Goal: Transaction & Acquisition: Purchase product/service

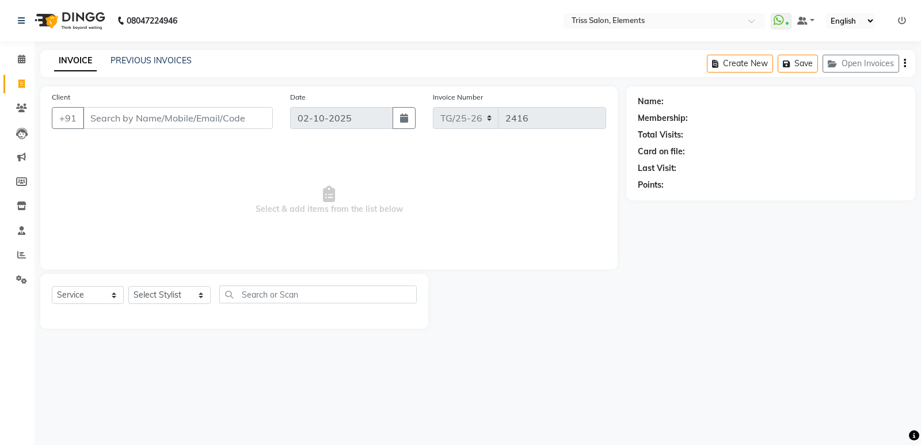
select select "service"
click at [865, 66] on button "Open Invoices" at bounding box center [861, 64] width 77 height 18
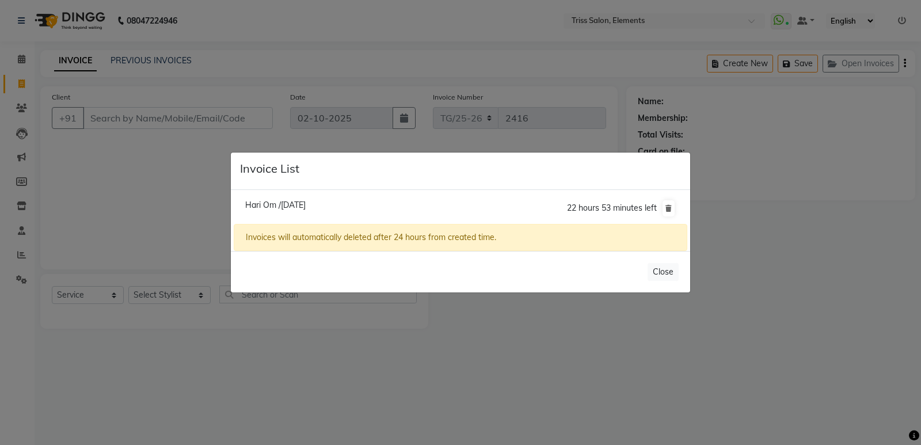
click at [264, 204] on span "Hari Om /[DATE]" at bounding box center [275, 205] width 60 height 10
type input "9911760001"
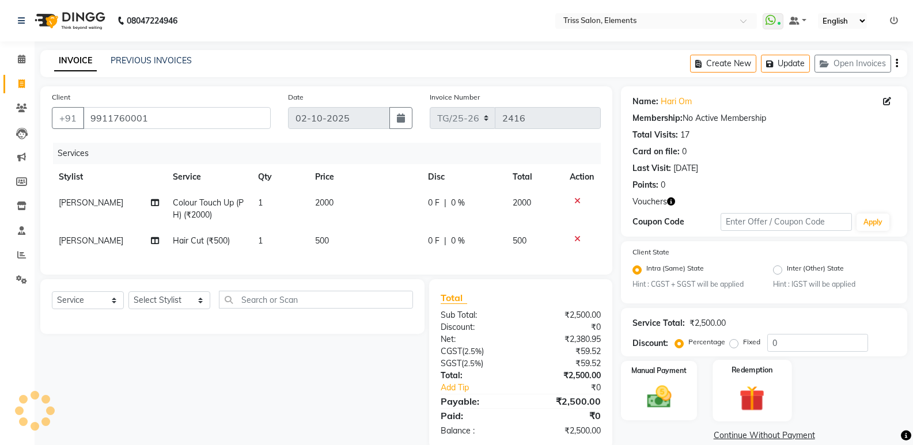
click at [742, 374] on label "Redemption" at bounding box center [751, 370] width 41 height 11
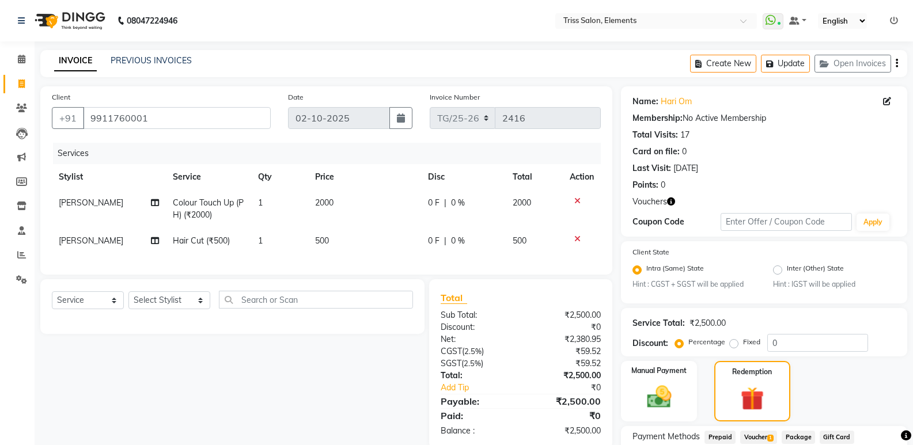
scroll to position [91, 0]
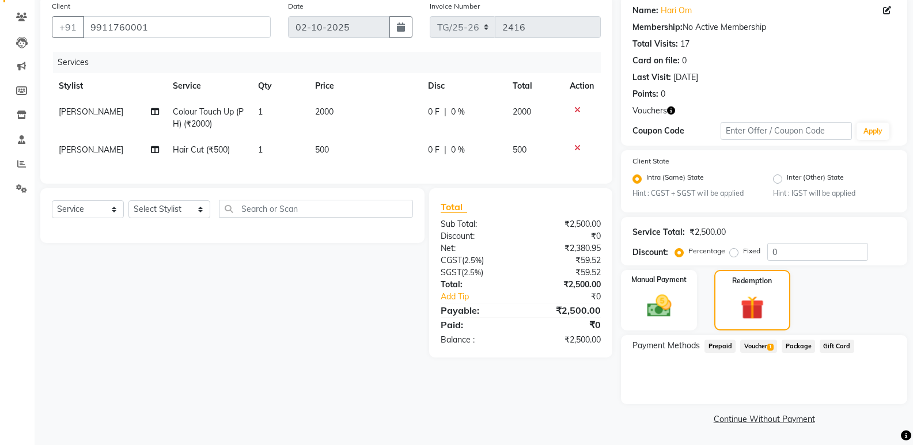
click at [754, 352] on span "Voucher 1" at bounding box center [758, 346] width 37 height 13
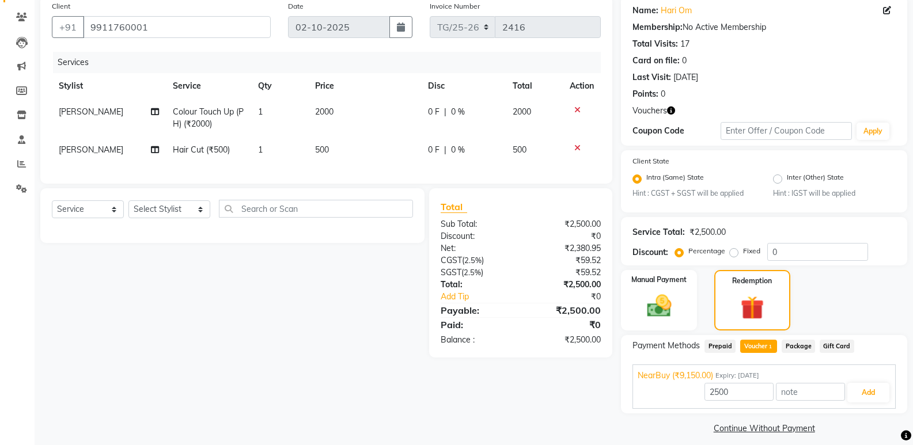
drag, startPoint x: 754, startPoint y: 349, endPoint x: 766, endPoint y: 351, distance: 12.9
click at [755, 348] on span "Voucher 1" at bounding box center [758, 346] width 37 height 13
click at [872, 385] on button "Add" at bounding box center [868, 393] width 42 height 20
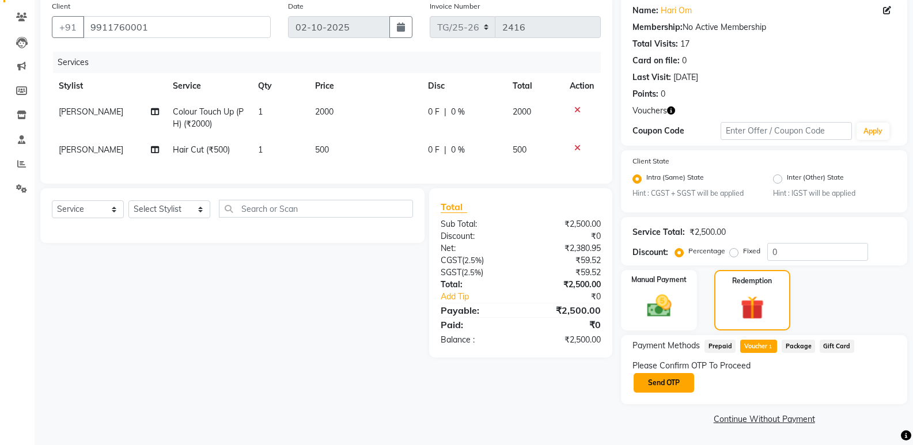
click at [650, 385] on button "Send OTP" at bounding box center [663, 383] width 60 height 20
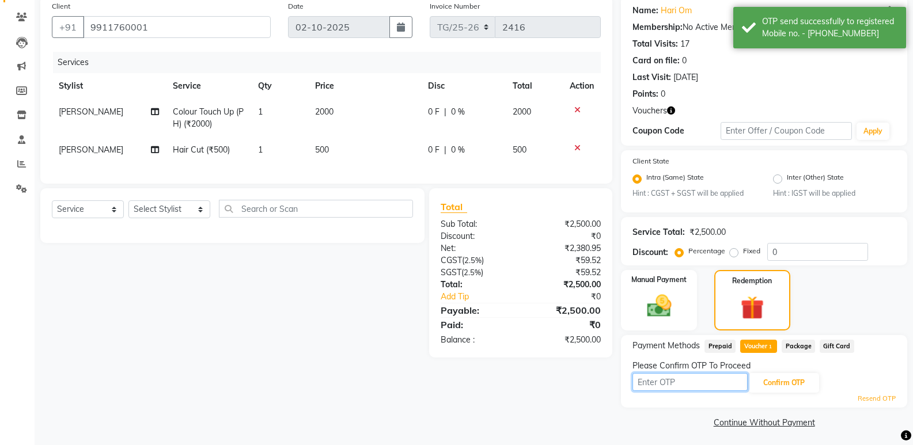
click at [663, 381] on input "text" at bounding box center [689, 382] width 115 height 18
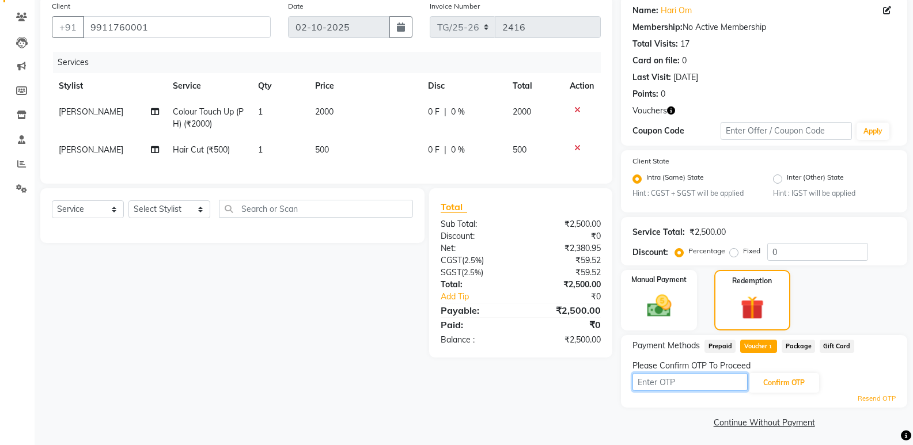
click at [715, 384] on input "text" at bounding box center [689, 382] width 115 height 18
click at [715, 385] on input "text" at bounding box center [689, 382] width 115 height 18
click at [667, 387] on input "text" at bounding box center [689, 382] width 115 height 18
type input "1201"
click at [779, 384] on button "Confirm OTP" at bounding box center [784, 383] width 70 height 20
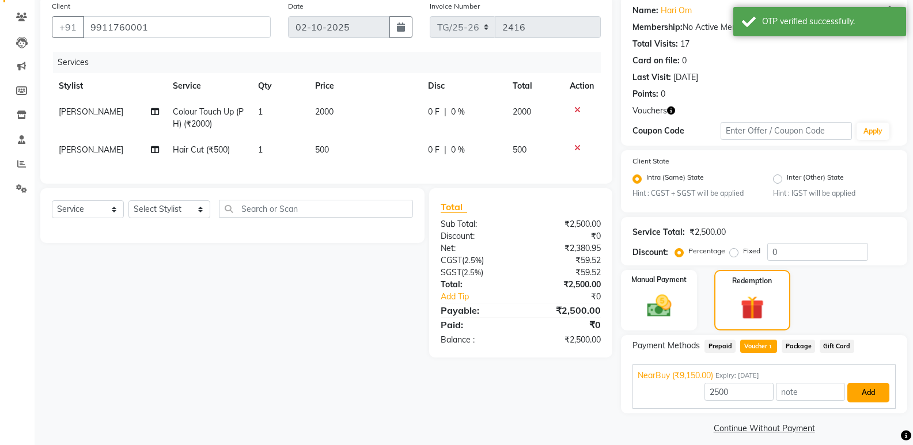
click at [880, 396] on button "Add" at bounding box center [868, 393] width 42 height 20
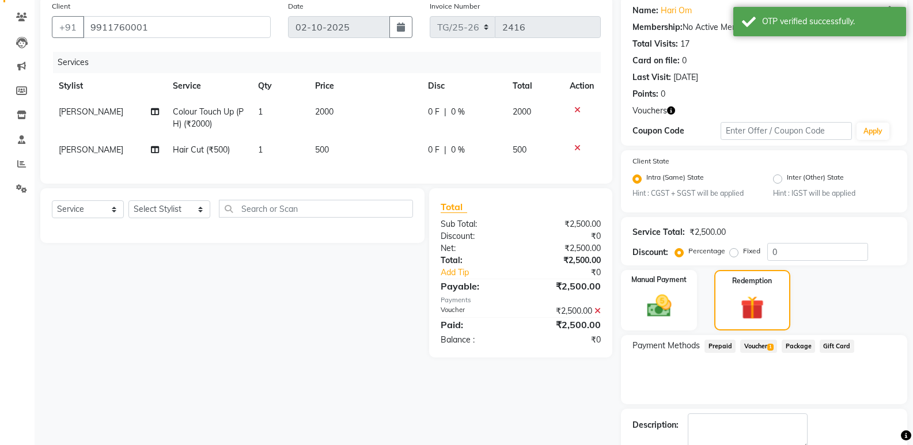
scroll to position [156, 0]
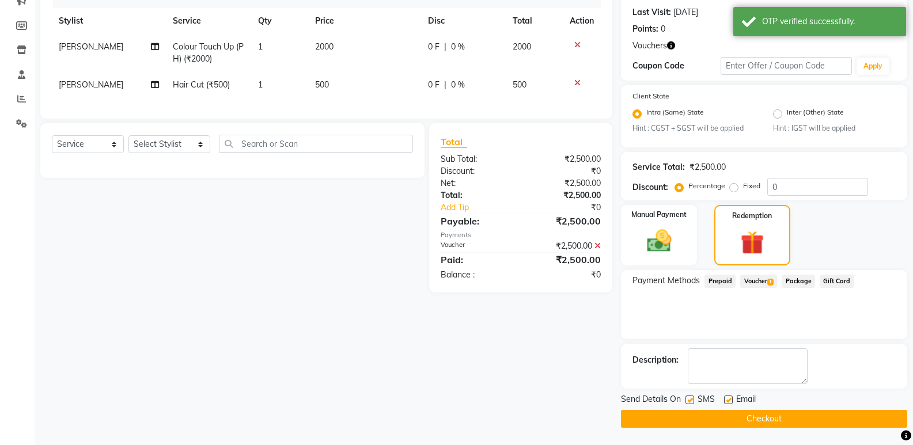
click at [818, 415] on button "Checkout" at bounding box center [764, 419] width 286 height 18
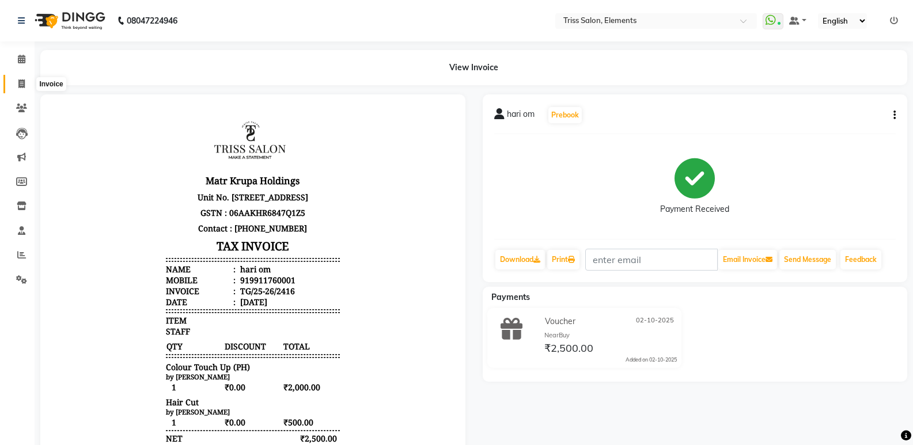
click at [25, 87] on span at bounding box center [22, 84] width 20 height 13
select select "service"
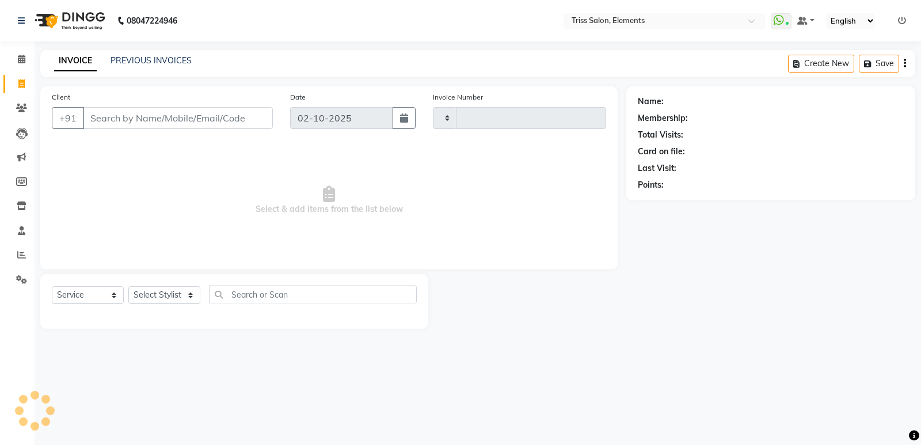
type input "2417"
select select "4303"
click at [166, 300] on select "Select Stylist Ankit ([PERSON_NAME]) [PERSON_NAME] ([PERSON_NAME]) [PERSON_NAME…" at bounding box center [169, 295] width 82 height 18
select select "90319"
click at [128, 286] on select "Select Stylist Ankit ([PERSON_NAME]) [PERSON_NAME] ([PERSON_NAME]) [PERSON_NAME…" at bounding box center [169, 295] width 82 height 18
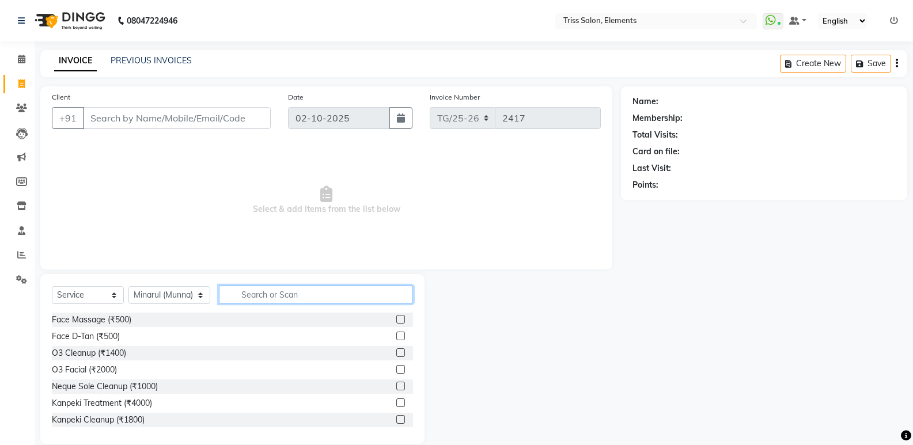
click at [313, 294] on input "text" at bounding box center [316, 295] width 194 height 18
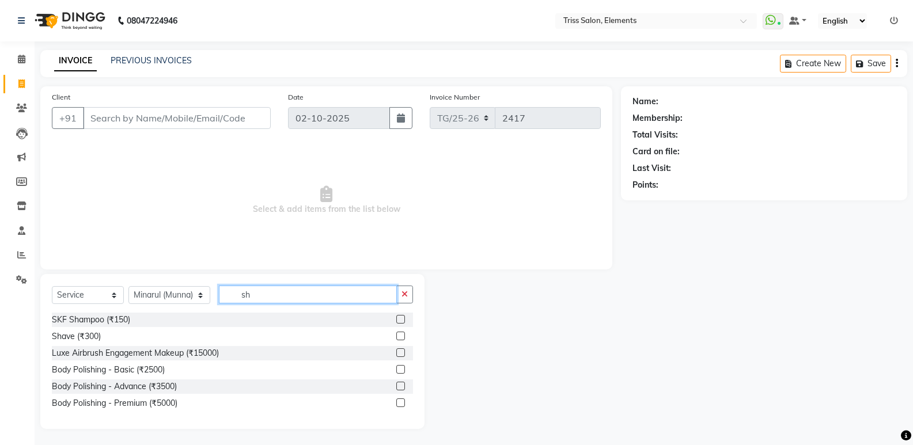
type input "s"
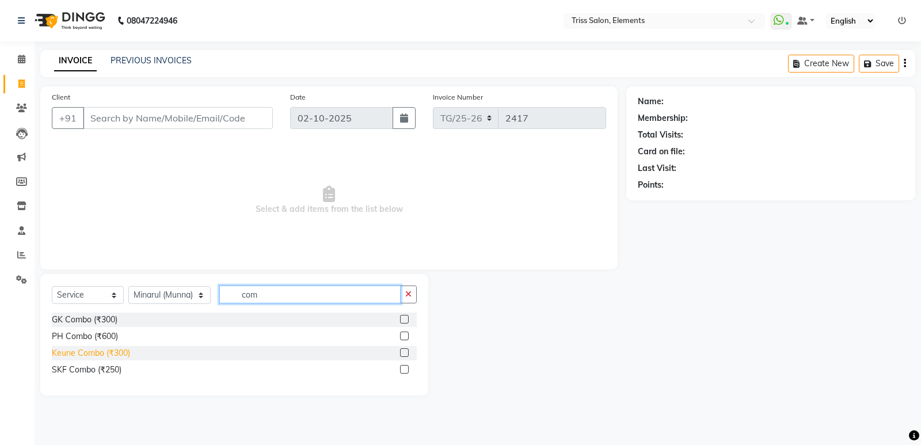
type input "com"
click at [119, 355] on div "Keune Combo (₹300)" at bounding box center [91, 353] width 78 height 12
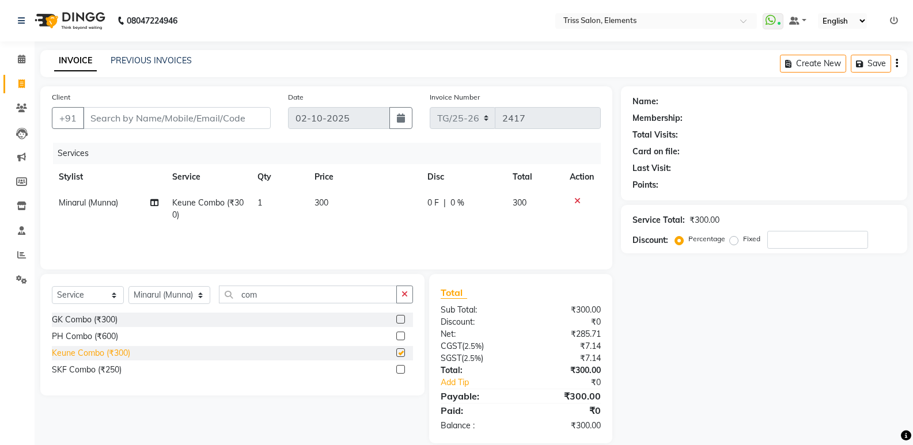
checkbox input "false"
click at [408, 294] on icon "button" at bounding box center [404, 294] width 6 height 8
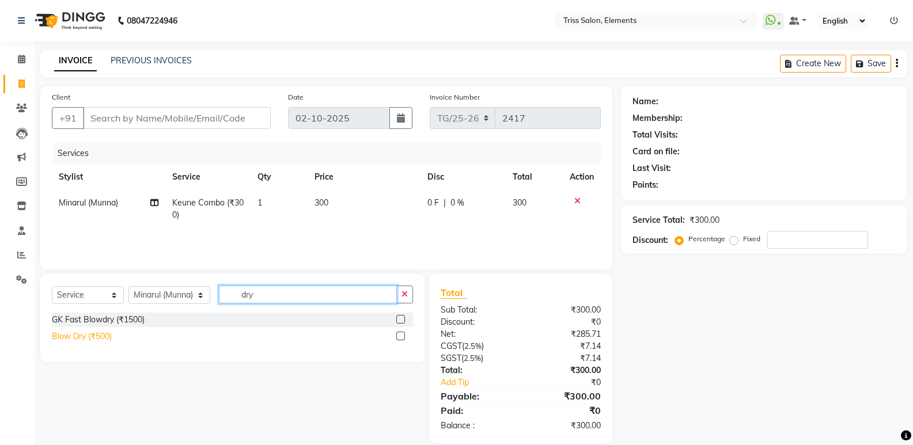
type input "dry"
click at [104, 338] on div "Blow Dry (₹500)" at bounding box center [82, 337] width 60 height 12
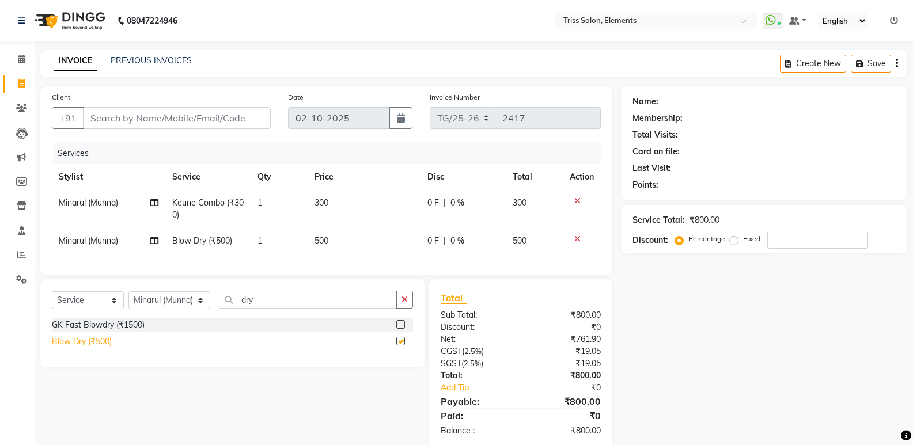
checkbox input "false"
click at [408, 303] on icon "button" at bounding box center [404, 299] width 6 height 8
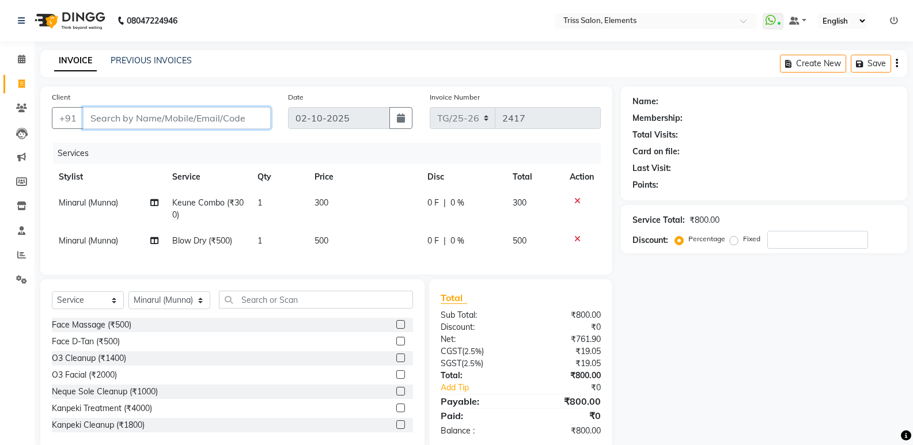
click at [237, 113] on input "Client" at bounding box center [177, 118] width 188 height 22
click at [334, 205] on td "300" at bounding box center [363, 209] width 113 height 38
select select "90319"
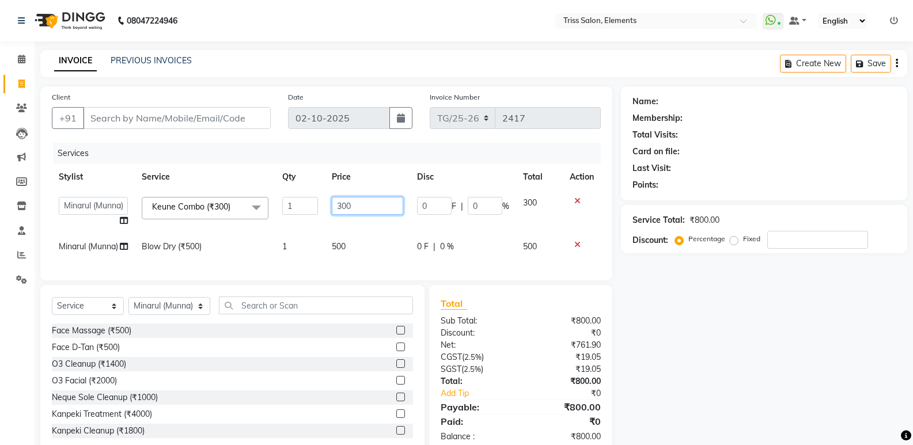
click at [364, 204] on input "300" at bounding box center [367, 206] width 71 height 18
type input "3"
type input "400"
click at [242, 109] on input "Client" at bounding box center [177, 118] width 188 height 22
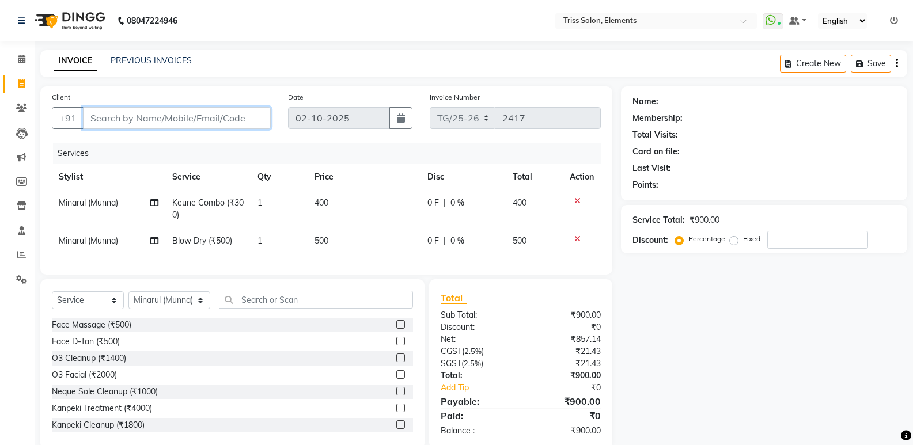
type input "9"
type input "0"
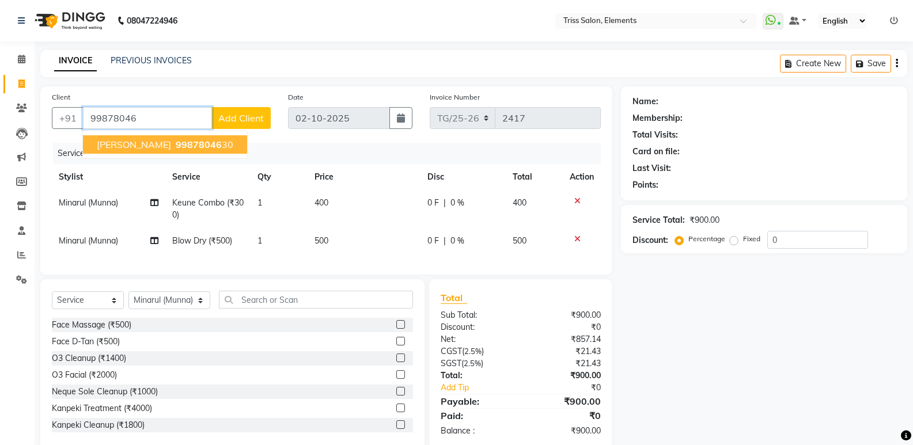
click at [189, 139] on button "[PERSON_NAME] 99878046 30" at bounding box center [165, 144] width 164 height 18
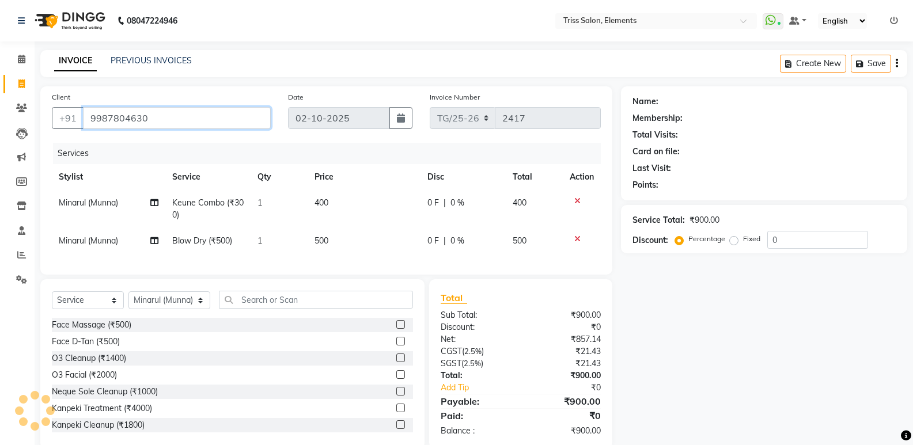
type input "9987804630"
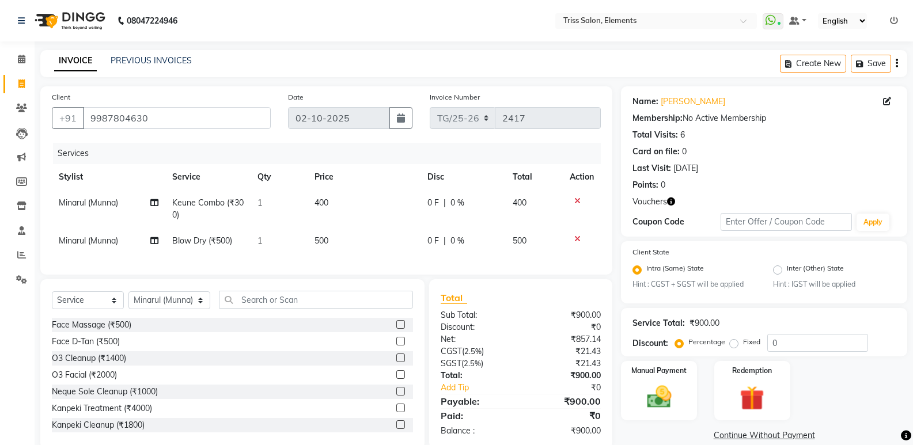
click at [672, 199] on icon "button" at bounding box center [671, 202] width 8 height 8
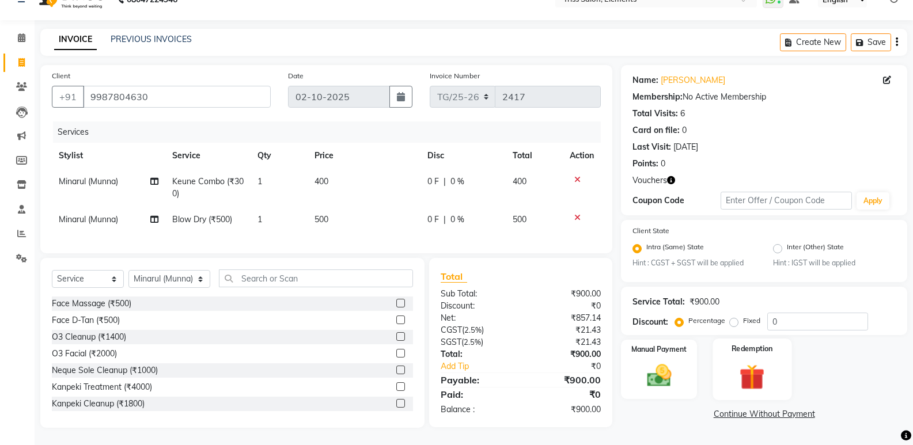
click at [769, 367] on img at bounding box center [751, 378] width 41 height 32
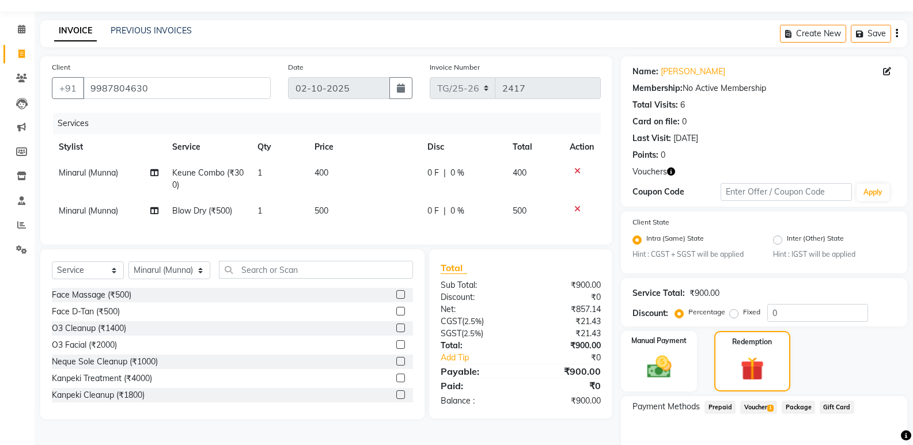
click at [753, 409] on span "Voucher 1" at bounding box center [758, 407] width 37 height 13
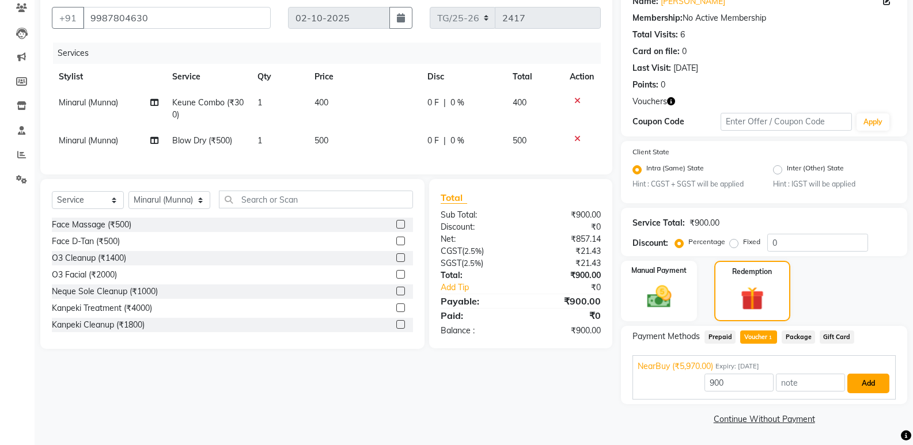
click at [868, 383] on button "Add" at bounding box center [868, 384] width 42 height 20
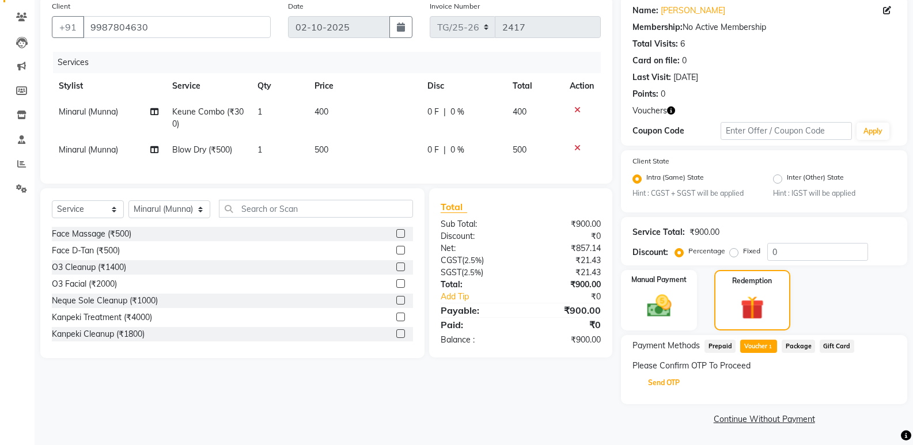
click at [653, 378] on button "Send OTP" at bounding box center [663, 383] width 60 height 20
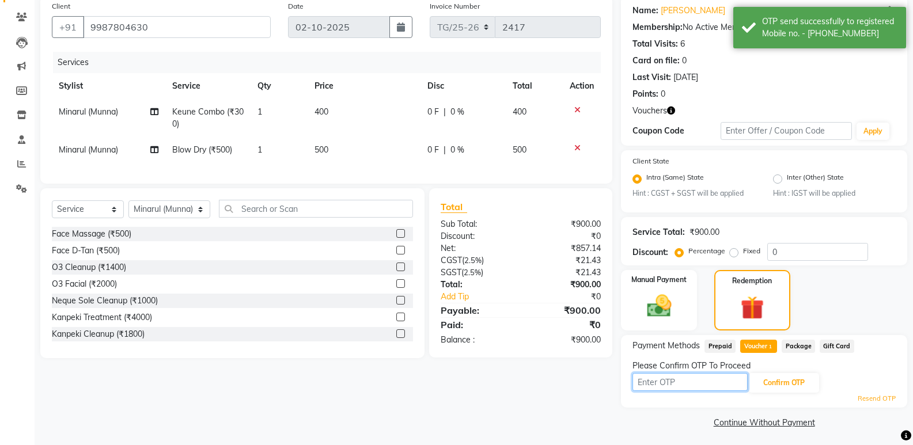
click at [666, 385] on input "text" at bounding box center [689, 382] width 115 height 18
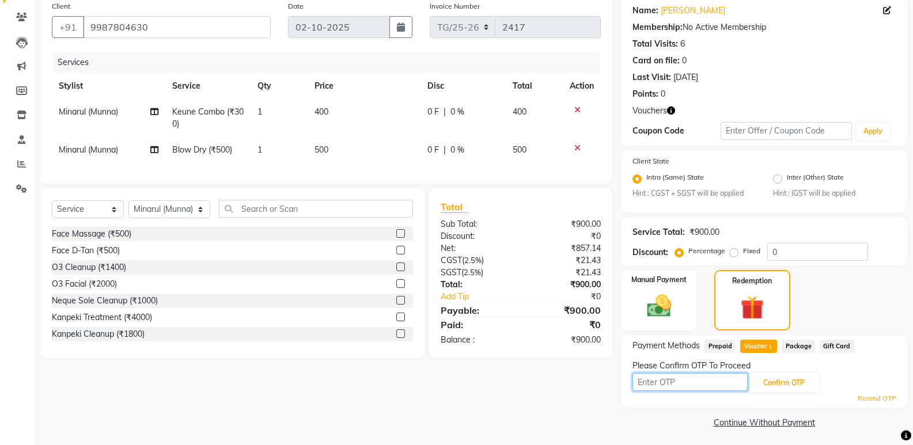
click at [681, 378] on input "text" at bounding box center [689, 382] width 115 height 18
click at [683, 386] on input "text" at bounding box center [689, 382] width 115 height 18
type input "6816"
drag, startPoint x: 787, startPoint y: 367, endPoint x: 783, endPoint y: 386, distance: 19.6
click at [785, 378] on div "Please Confirm OTP To Proceed 6816 Confirm OTP Resend OTP" at bounding box center [763, 382] width 263 height 44
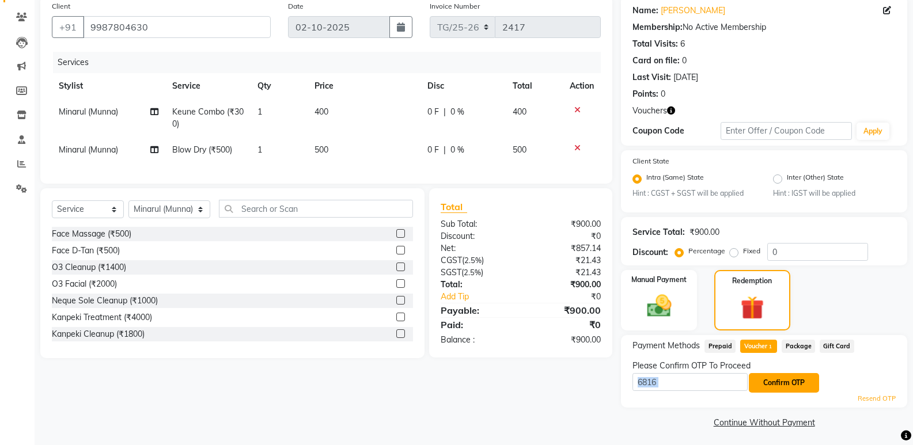
click at [783, 388] on button "Confirm OTP" at bounding box center [784, 383] width 70 height 20
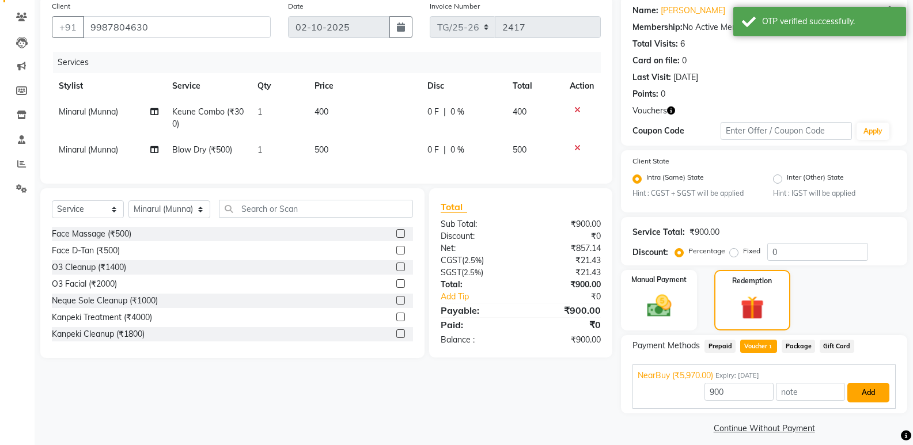
drag, startPoint x: 880, startPoint y: 393, endPoint x: 909, endPoint y: 401, distance: 29.7
click at [889, 397] on div "900 Add" at bounding box center [763, 393] width 253 height 22
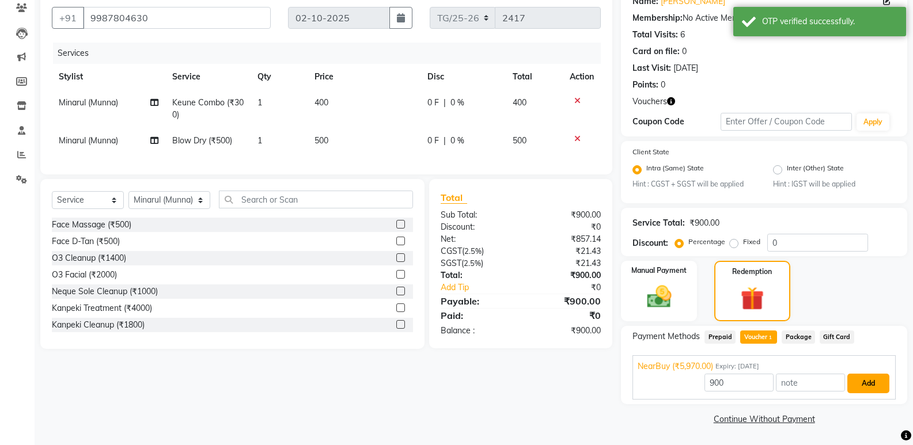
click at [873, 386] on button "Add" at bounding box center [868, 384] width 42 height 20
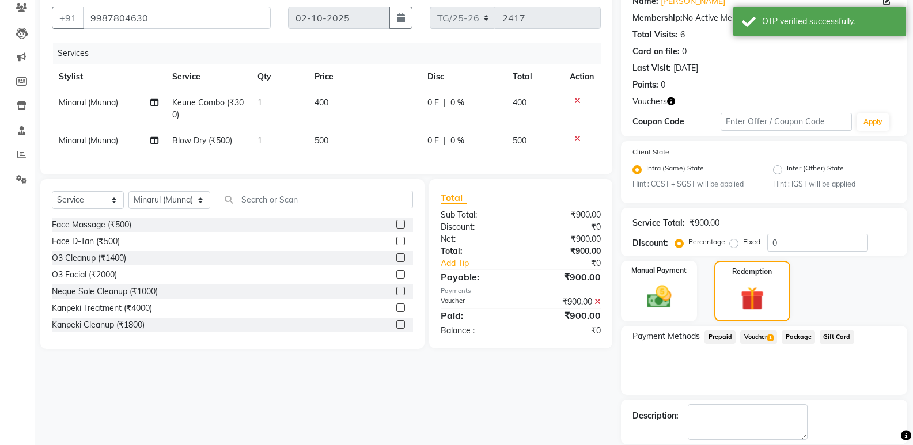
scroll to position [156, 0]
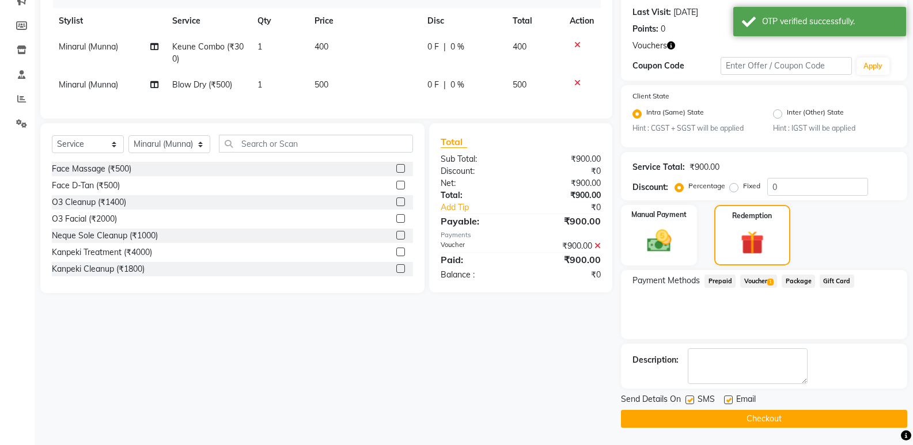
click at [827, 412] on button "Checkout" at bounding box center [764, 419] width 286 height 18
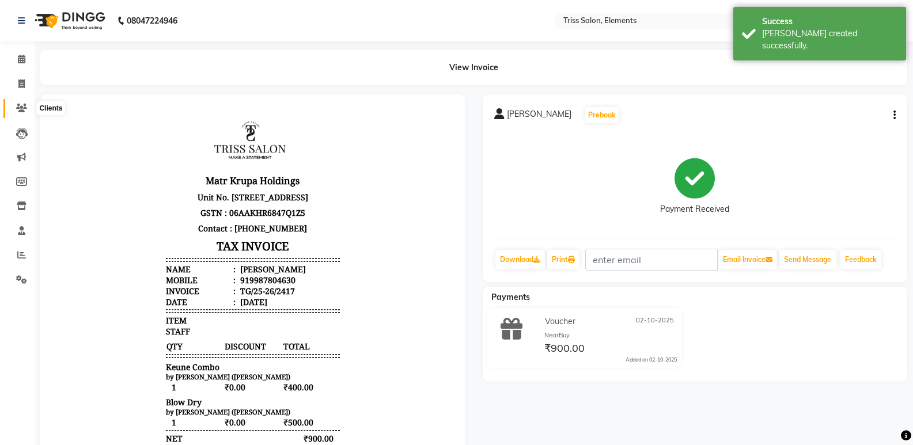
click at [24, 106] on icon at bounding box center [21, 108] width 11 height 9
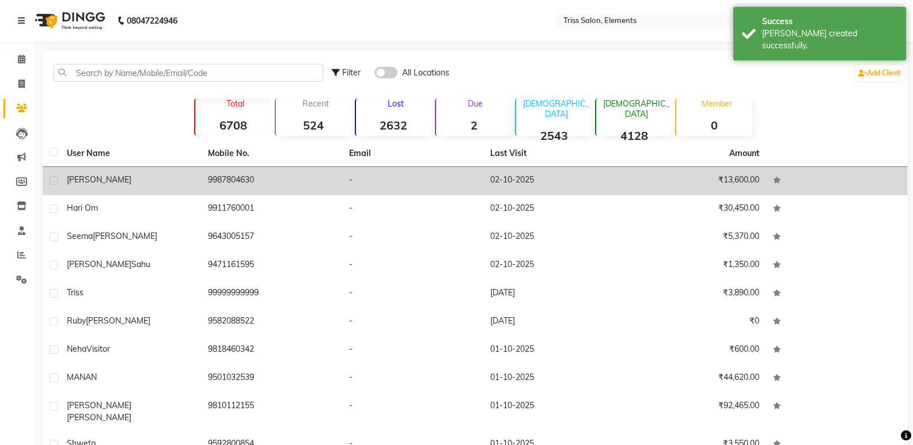
click at [217, 178] on td "9987804630" at bounding box center [271, 181] width 141 height 28
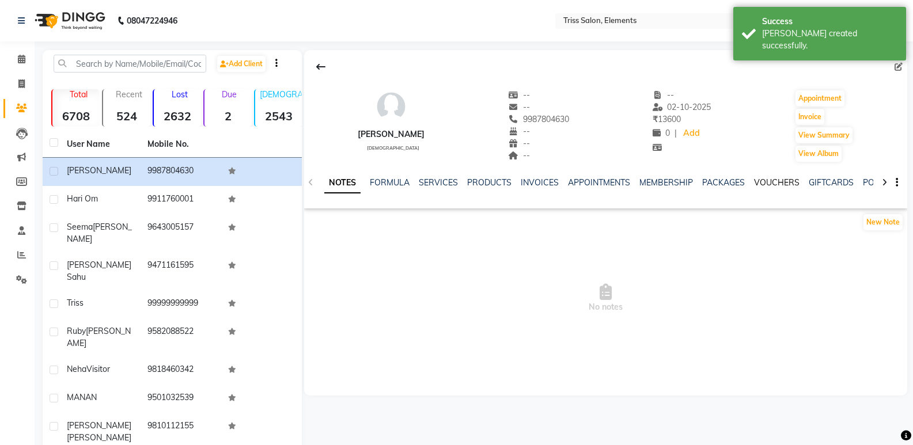
click at [761, 180] on link "VOUCHERS" at bounding box center [776, 182] width 45 height 10
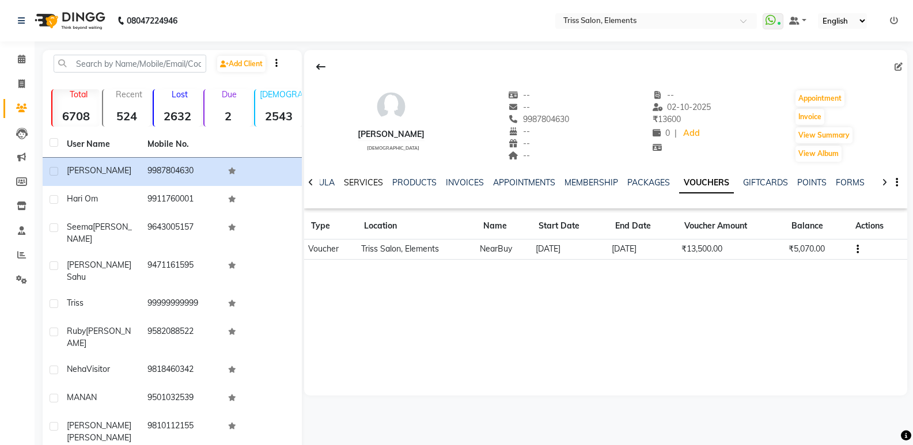
click at [371, 182] on link "SERVICES" at bounding box center [363, 182] width 39 height 10
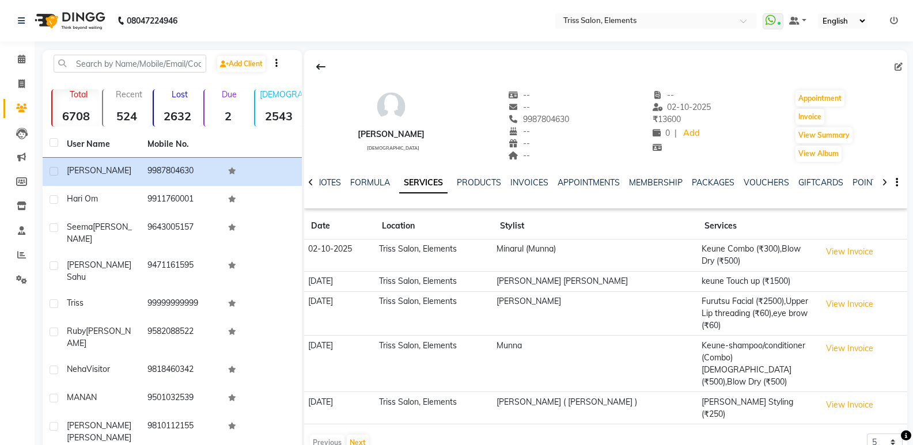
click at [100, 22] on img at bounding box center [68, 21] width 79 height 32
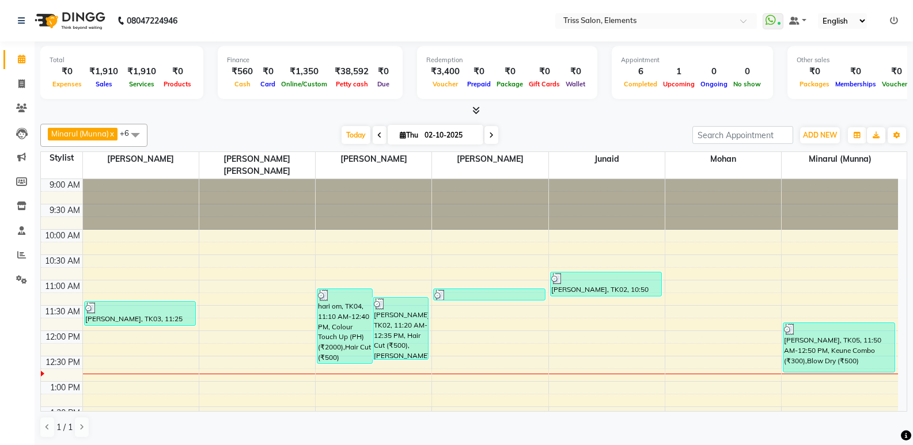
click at [475, 111] on icon at bounding box center [475, 110] width 7 height 9
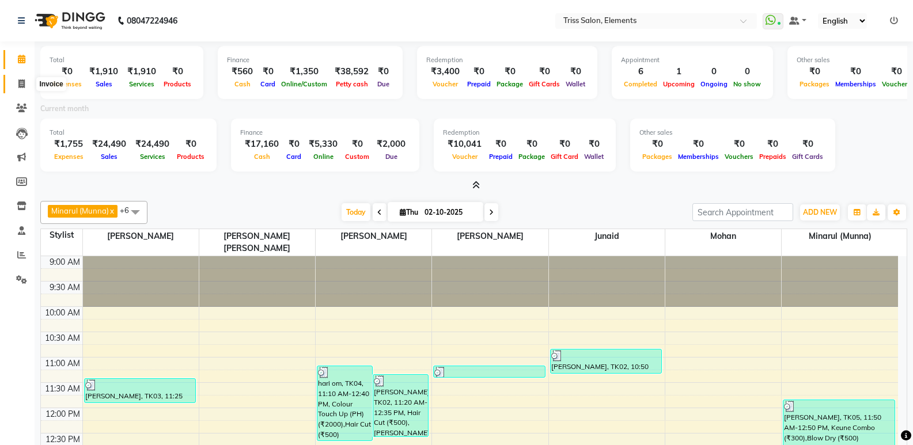
click at [25, 79] on span at bounding box center [22, 84] width 20 height 13
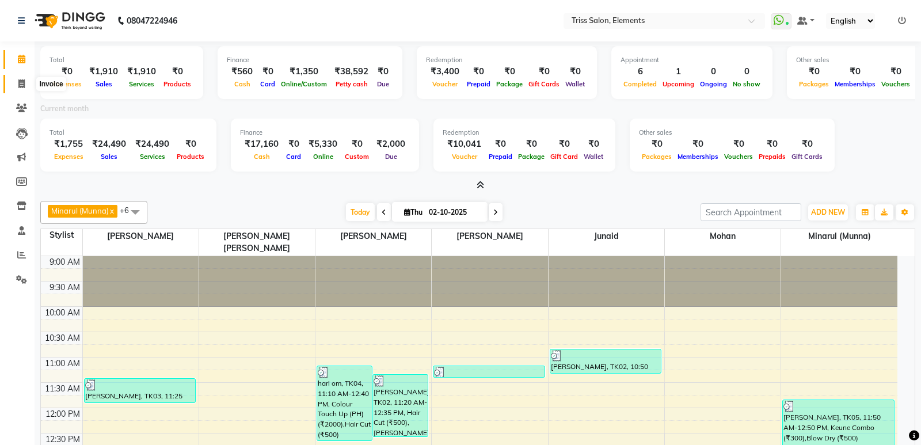
select select "service"
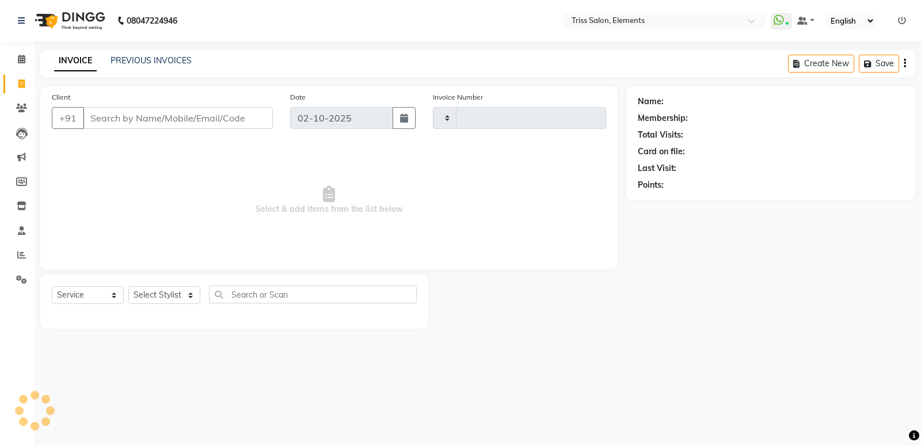
type input "2418"
select select "4303"
click at [21, 204] on icon at bounding box center [22, 206] width 10 height 9
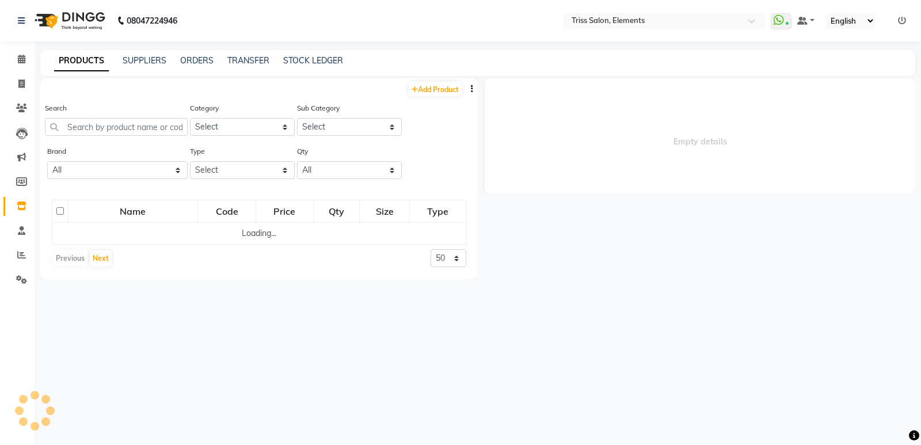
select select
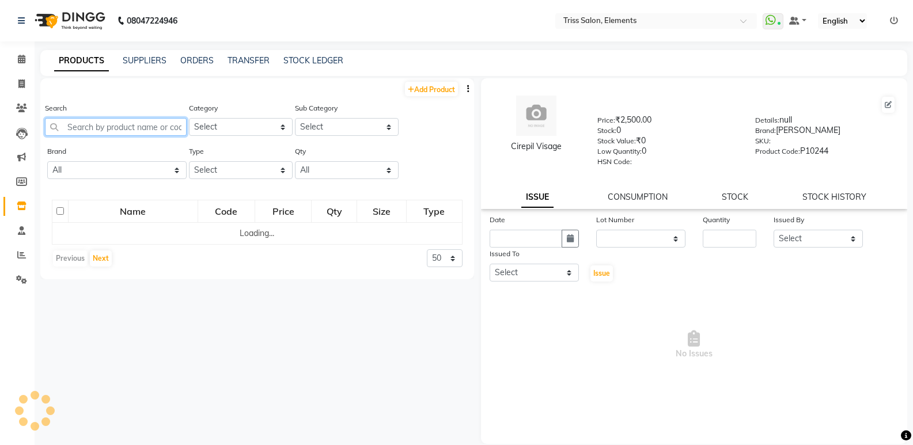
click at [116, 128] on input "text" at bounding box center [116, 127] width 142 height 18
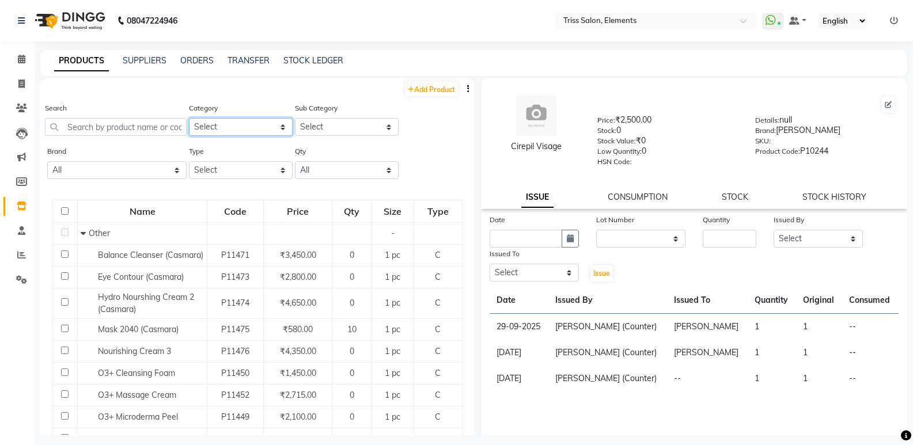
drag, startPoint x: 214, startPoint y: 125, endPoint x: 214, endPoint y: 135, distance: 9.8
click at [214, 125] on select "Select PH [PERSON_NAME] Moroccan Oil 3TenX K18 Schwarzkopf Mintree Kanpeki Thal…" at bounding box center [241, 127] width 104 height 18
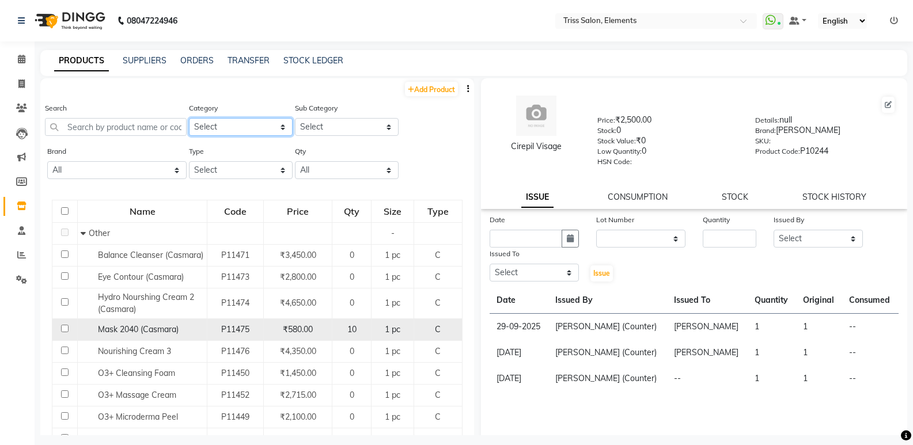
select select "367303450"
click at [189, 118] on select "Select PH [PERSON_NAME] Moroccan Oil 3TenX K18 Schwarzkopf Mintree Kanpeki Thal…" at bounding box center [241, 127] width 104 height 18
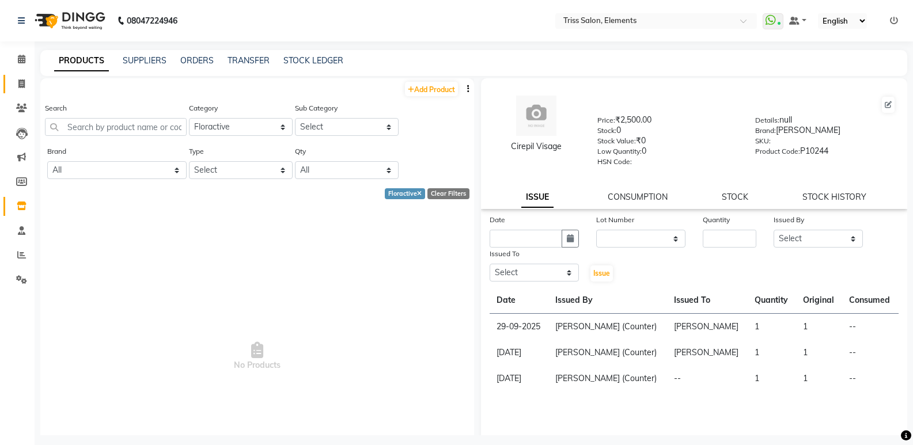
click at [20, 92] on link "Invoice" at bounding box center [17, 84] width 28 height 19
select select "service"
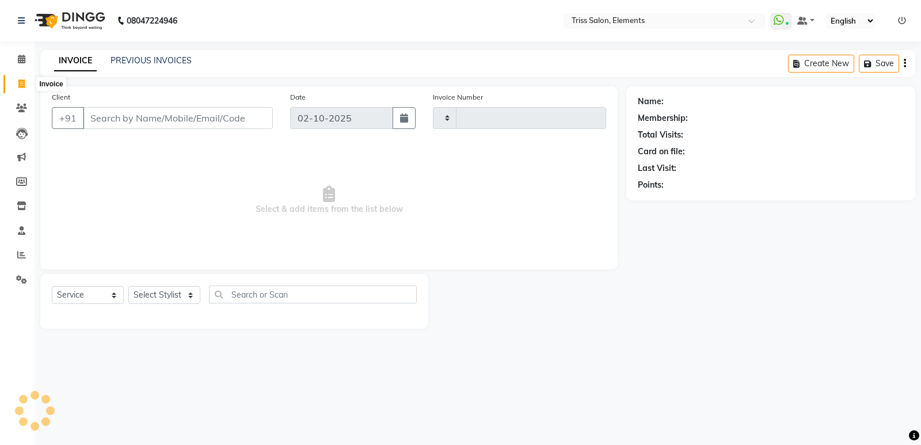
type input "2418"
select select "4303"
click at [99, 20] on img at bounding box center [68, 21] width 79 height 32
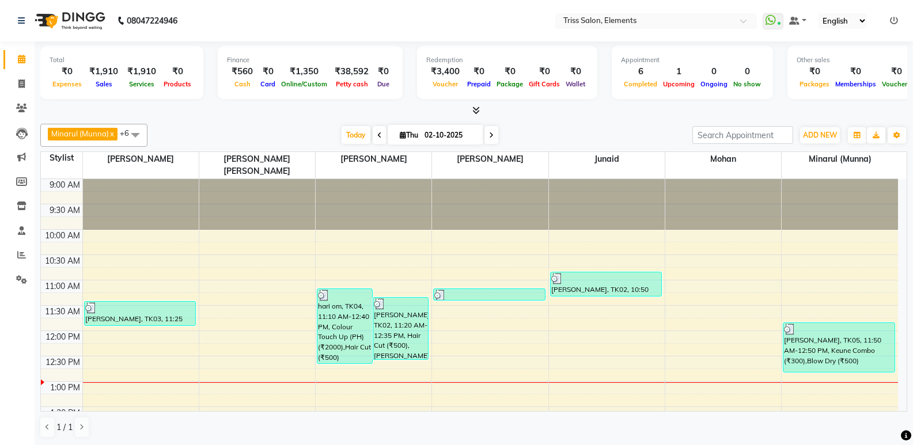
click at [477, 107] on icon at bounding box center [475, 110] width 7 height 9
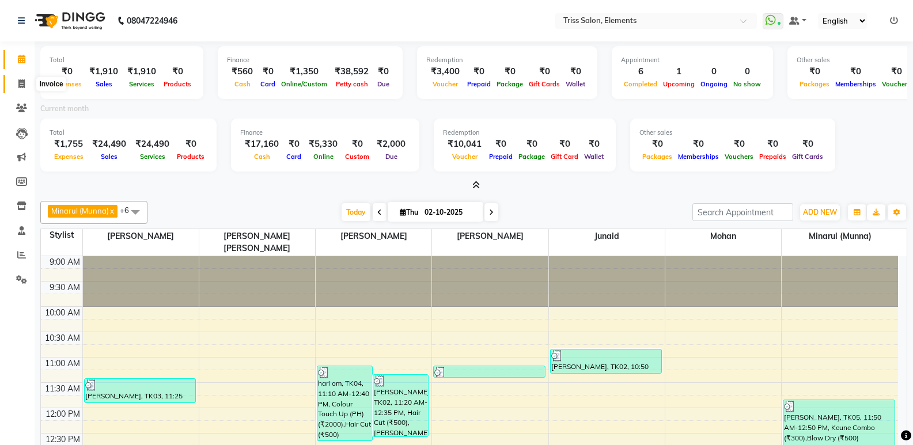
click at [20, 89] on span at bounding box center [22, 84] width 20 height 13
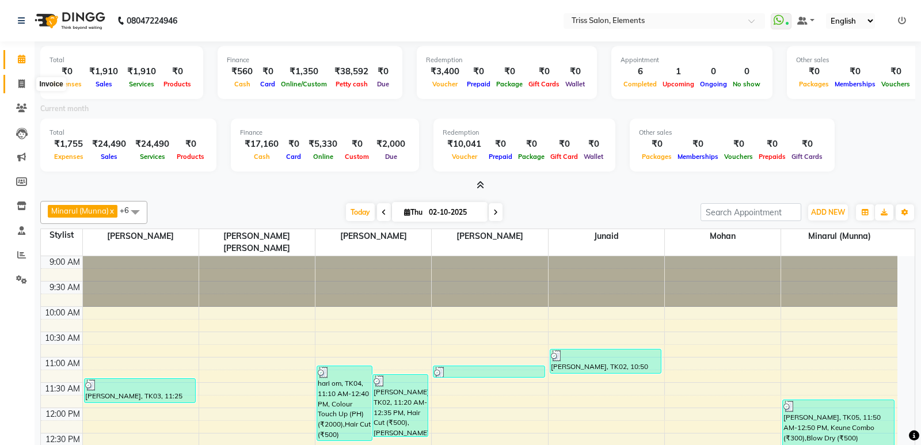
select select "service"
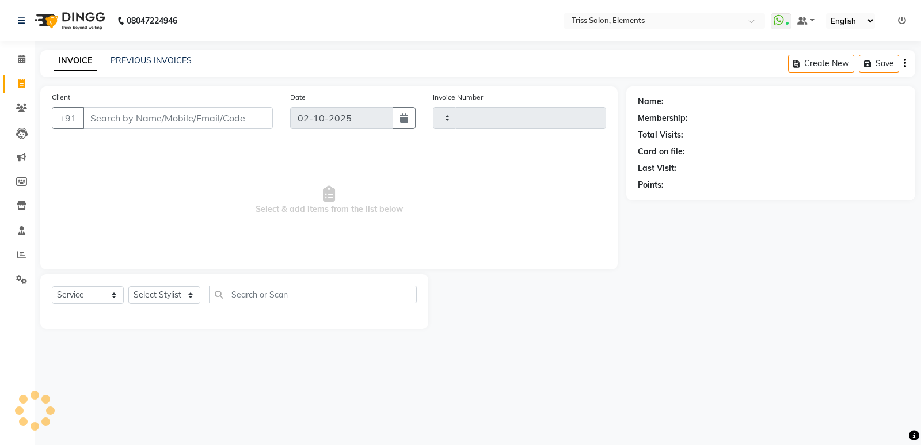
type input "2418"
select select "4303"
click at [67, 28] on img at bounding box center [68, 21] width 79 height 32
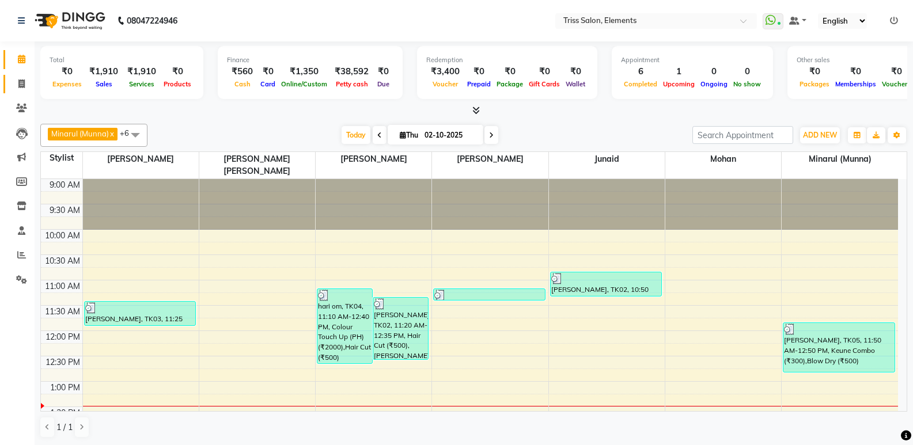
click at [18, 76] on link "Invoice" at bounding box center [17, 84] width 28 height 19
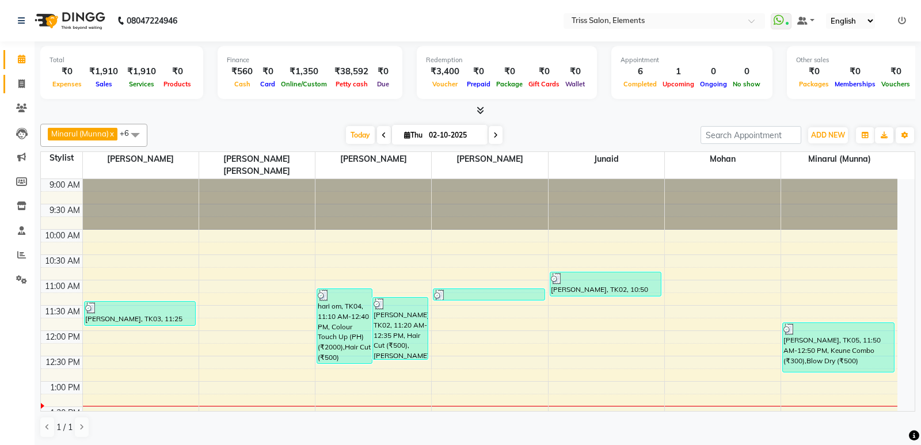
select select "service"
